Goal: Task Accomplishment & Management: Complete application form

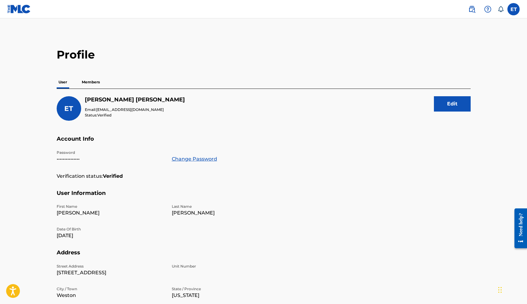
click at [98, 78] on p "Members" at bounding box center [91, 82] width 22 height 13
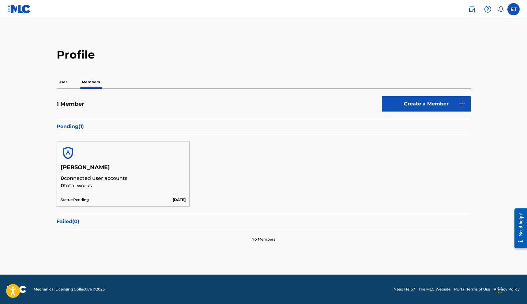
click at [75, 126] on p "Pending ( 1 )" at bounding box center [264, 126] width 414 height 7
click at [83, 178] on p "0 connected user accounts" at bounding box center [123, 177] width 125 height 7
click at [79, 197] on p "Status: Pending" at bounding box center [75, 200] width 28 height 6
drag, startPoint x: 26, startPoint y: 13, endPoint x: 114, endPoint y: 0, distance: 89.0
click at [26, 13] on img at bounding box center [19, 9] width 24 height 9
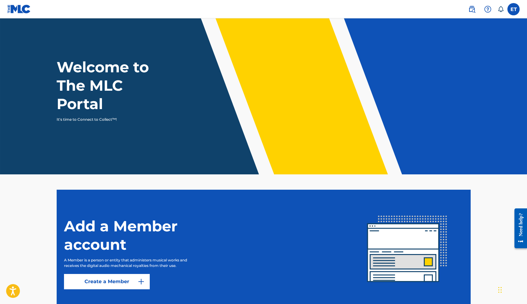
scroll to position [47, 0]
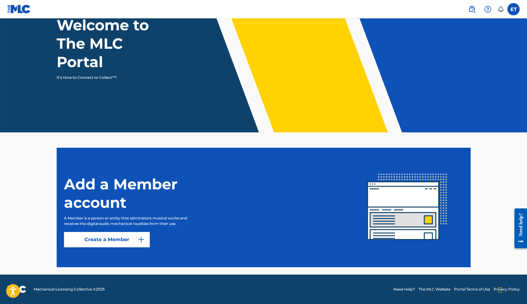
click at [121, 237] on link "Create a Member" at bounding box center [107, 239] width 86 height 15
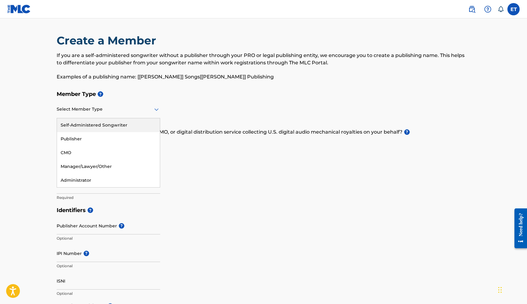
click at [109, 112] on div at bounding box center [108, 109] width 103 height 8
click at [99, 125] on div "Self-Administered Songwriter" at bounding box center [108, 125] width 103 height 14
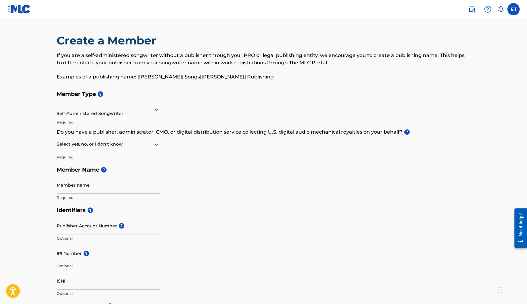
click at [105, 142] on div at bounding box center [108, 144] width 103 height 8
click at [101, 144] on div at bounding box center [108, 144] width 103 height 8
click at [509, 8] on label at bounding box center [513, 9] width 12 height 12
click at [513, 9] on input "ET [PERSON_NAME] [EMAIL_ADDRESS][DOMAIN_NAME] Notification Preferences Profile …" at bounding box center [513, 9] width 0 height 0
click at [495, 41] on p "[EMAIL_ADDRESS][DOMAIN_NAME]" at bounding box center [492, 43] width 47 height 6
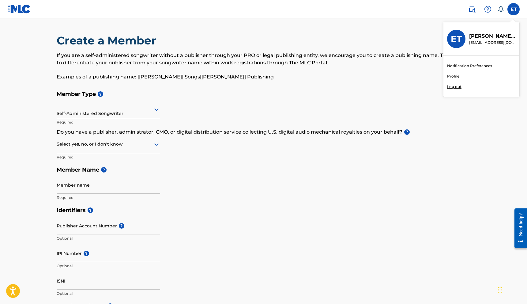
click at [513, 9] on input "ET [PERSON_NAME] [EMAIL_ADDRESS][DOMAIN_NAME] Notification Preferences Profile …" at bounding box center [513, 9] width 0 height 0
click at [223, 73] on div "If you are a self-administered songwriter without a publisher through your PRO …" at bounding box center [264, 66] width 414 height 29
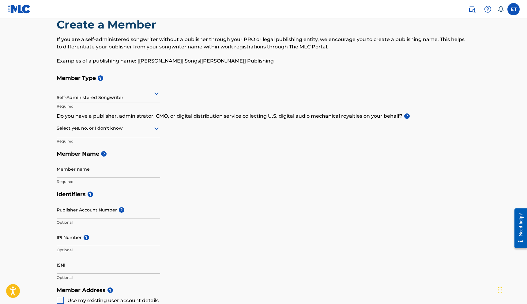
scroll to position [19, 0]
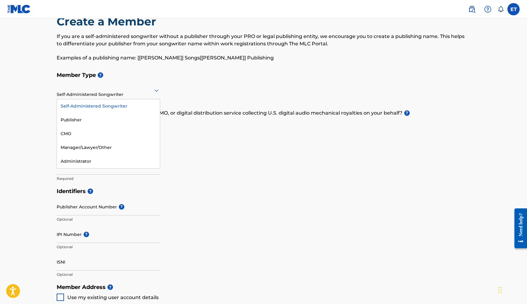
click at [94, 99] on div "Self-Administered Songwriter selected, 1 of 5. 5 results available. Use Up and …" at bounding box center [108, 90] width 103 height 17
click at [95, 97] on div "Self-Administered Songwriter" at bounding box center [108, 90] width 103 height 15
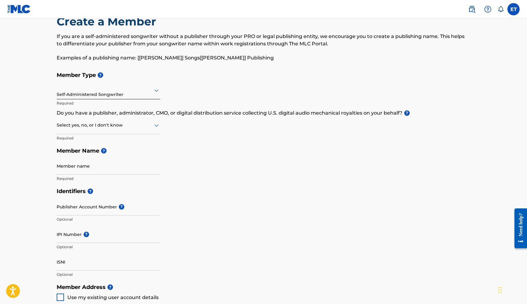
click at [87, 127] on div at bounding box center [108, 125] width 103 height 8
click at [120, 114] on p "Do you have a publisher, administrator, CMO, or digital distribution service co…" at bounding box center [264, 112] width 414 height 7
click at [124, 128] on div at bounding box center [108, 125] width 103 height 8
click at [120, 139] on div "Yes" at bounding box center [108, 141] width 103 height 14
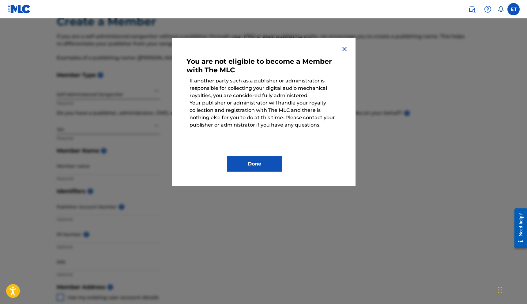
click at [341, 49] on img at bounding box center [344, 48] width 7 height 7
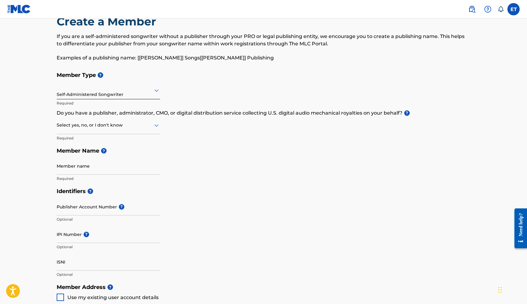
click at [68, 132] on div "Select yes, no, or I don't know" at bounding box center [108, 125] width 103 height 17
click at [72, 150] on div "No" at bounding box center [108, 155] width 103 height 14
click at [73, 164] on input "Member name" at bounding box center [108, 165] width 103 height 17
type input "[PERSON_NAME]"
type input "[STREET_ADDRESS]"
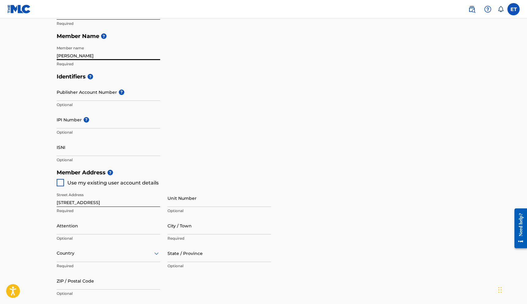
scroll to position [133, 0]
click at [77, 124] on input "IPI Number ?" at bounding box center [108, 119] width 103 height 17
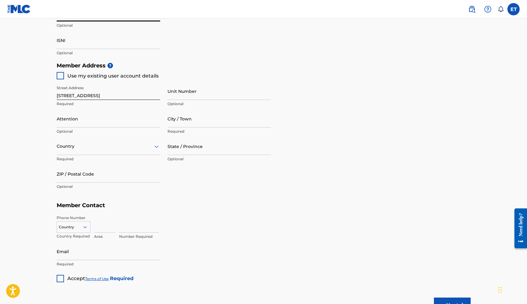
scroll to position [293, 0]
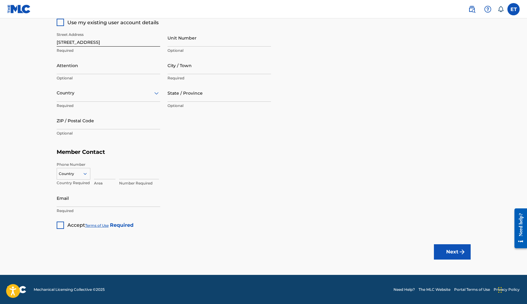
click at [513, 8] on label at bounding box center [513, 9] width 12 height 12
click at [513, 9] on input "ET [PERSON_NAME] [EMAIL_ADDRESS][DOMAIN_NAME] Notification Preferences Profile …" at bounding box center [513, 9] width 0 height 0
click at [451, 85] on p "Log out" at bounding box center [454, 87] width 14 height 6
click at [513, 9] on input "ET [PERSON_NAME] [EMAIL_ADDRESS][DOMAIN_NAME] Notification Preferences Profile …" at bounding box center [513, 9] width 0 height 0
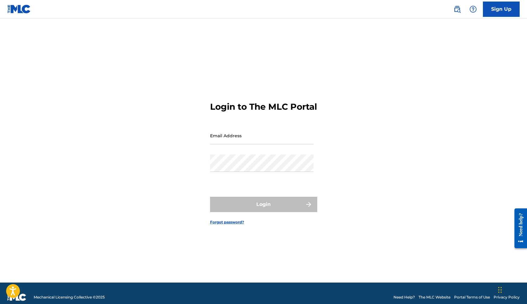
click at [249, 139] on input "Email Address" at bounding box center [261, 135] width 103 height 17
type input "[EMAIL_ADDRESS][DOMAIN_NAME]"
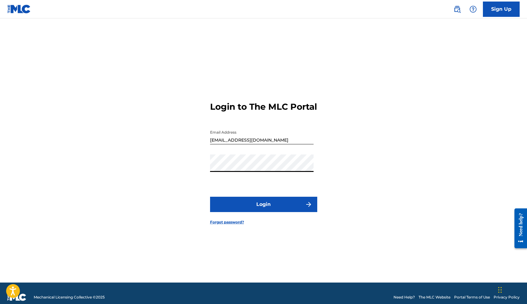
click at [234, 207] on button "Login" at bounding box center [263, 203] width 107 height 15
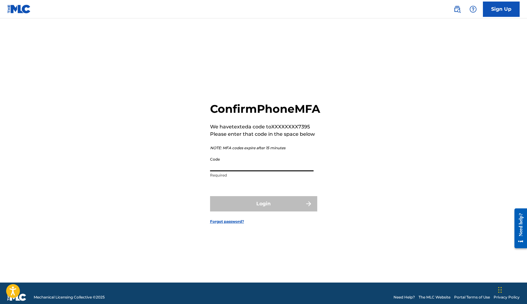
click at [214, 166] on input "Code" at bounding box center [261, 162] width 103 height 17
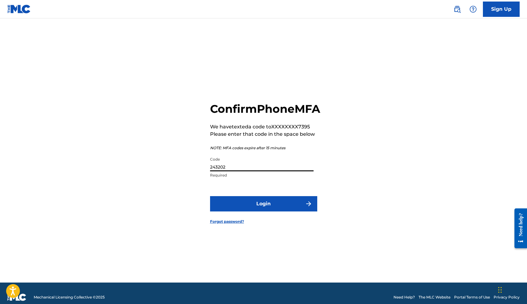
type input "243202"
click at [249, 206] on button "Login" at bounding box center [263, 203] width 107 height 15
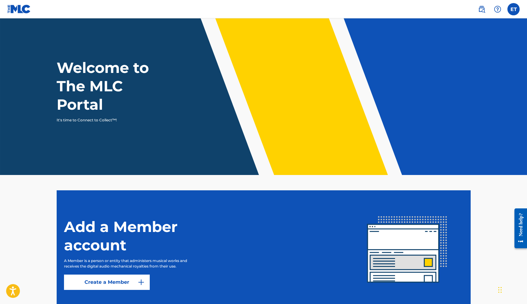
scroll to position [4, 0]
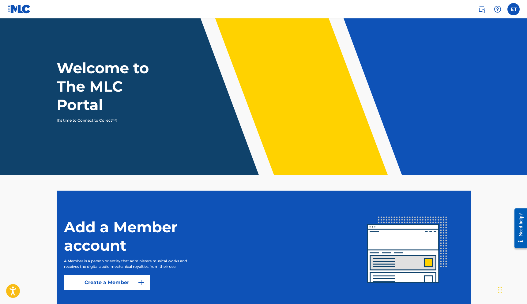
click at [525, 221] on div "Need help?" at bounding box center [520, 228] width 13 height 40
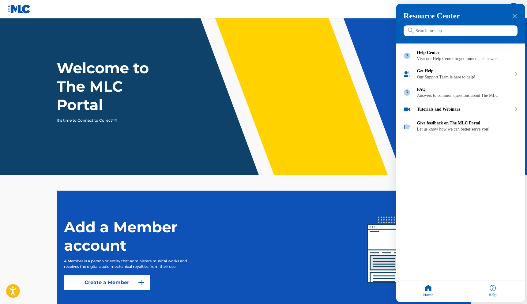
drag, startPoint x: 370, startPoint y: 177, endPoint x: 389, endPoint y: 153, distance: 30.7
click at [370, 177] on div at bounding box center [263, 152] width 527 height 304
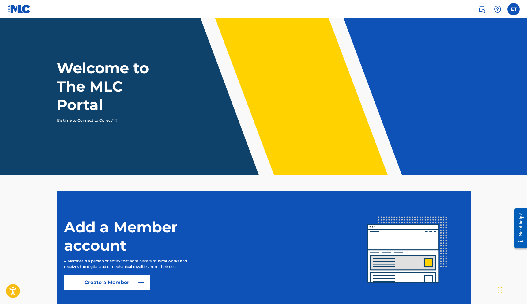
click at [515, 8] on label at bounding box center [513, 9] width 12 height 12
click at [513, 9] on input "ET [PERSON_NAME] [EMAIL_ADDRESS][DOMAIN_NAME] Notification Preferences Profile …" at bounding box center [513, 9] width 0 height 0
click at [480, 9] on img at bounding box center [481, 9] width 7 height 7
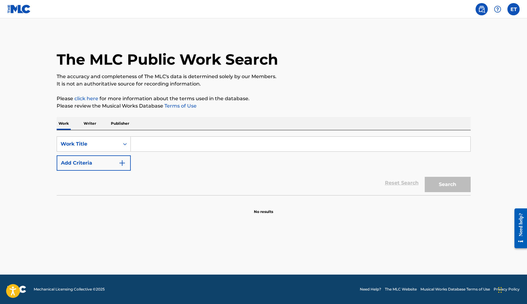
click at [94, 126] on p "Writer" at bounding box center [90, 123] width 16 height 13
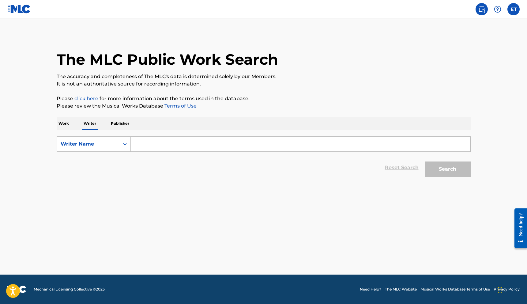
click at [141, 140] on input "Search Form" at bounding box center [300, 143] width 339 height 15
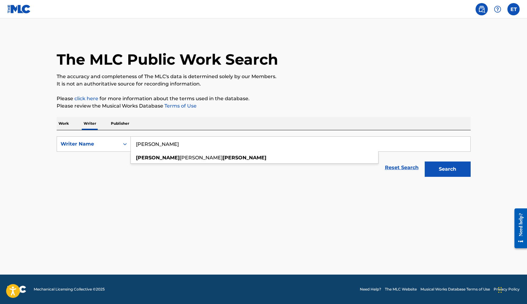
type input "[PERSON_NAME]"
click at [424, 161] on button "Search" at bounding box center [447, 168] width 46 height 15
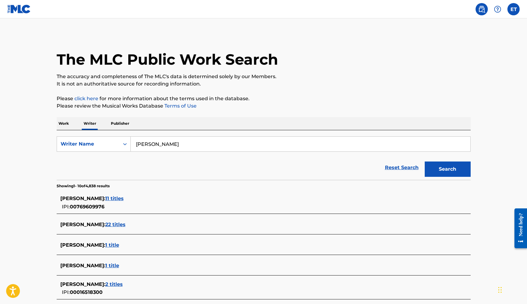
click at [122, 129] on p "Publisher" at bounding box center [120, 123] width 22 height 13
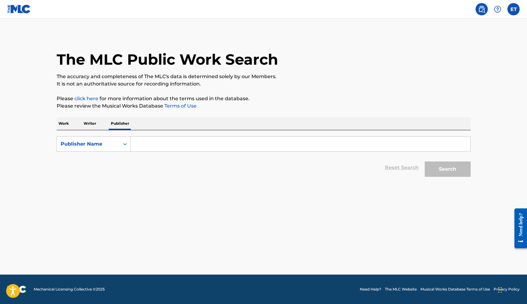
click at [70, 126] on p "Work" at bounding box center [64, 123] width 14 height 13
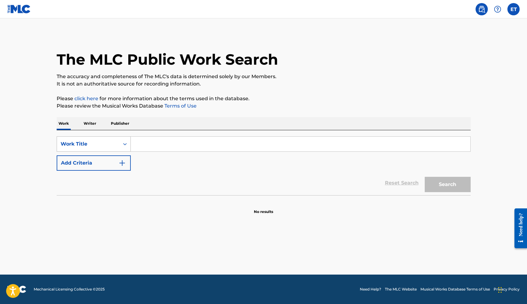
click at [107, 141] on div "Work Title" at bounding box center [88, 143] width 55 height 7
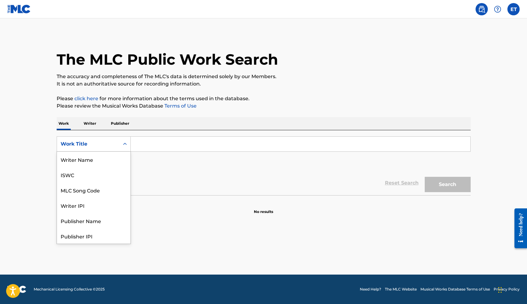
scroll to position [31, 0]
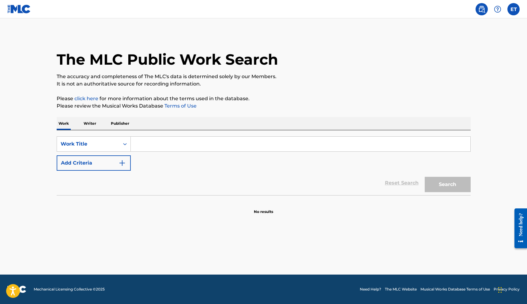
click at [107, 141] on div "Work Title" at bounding box center [88, 143] width 55 height 7
